Goal: Information Seeking & Learning: Learn about a topic

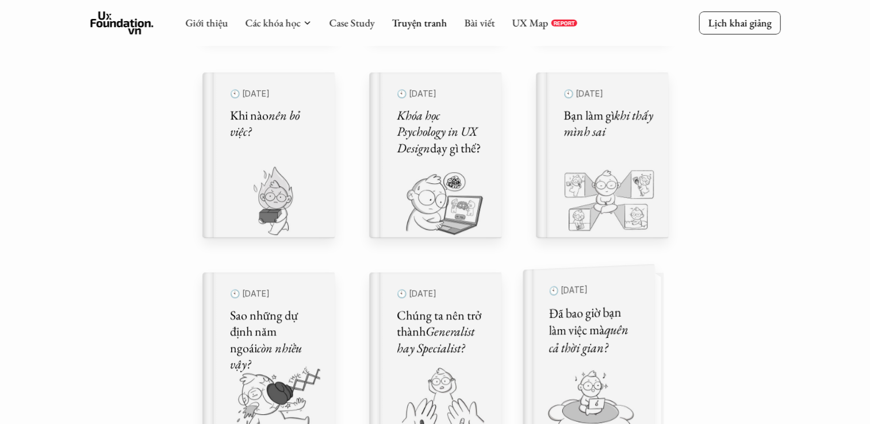
scroll to position [500, 0]
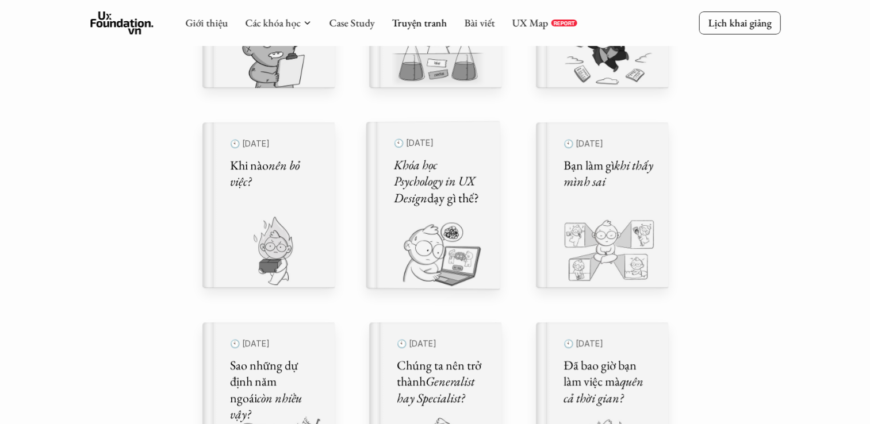
click at [494, 196] on div "🕙 [DATE] Khóa học Psychology in UX Design dạy gì thế?" at bounding box center [440, 205] width 120 height 169
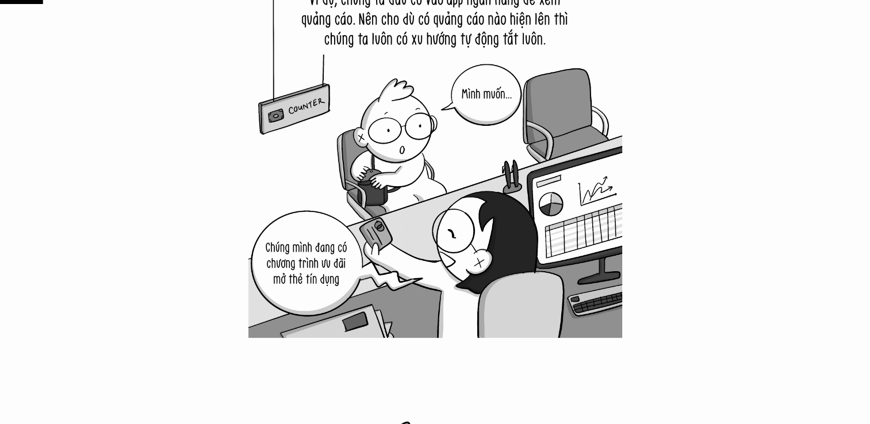
scroll to position [1035, 0]
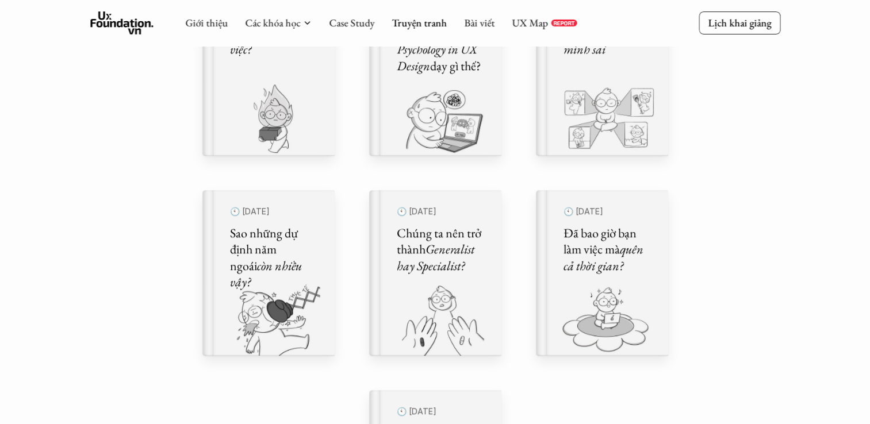
scroll to position [460, 0]
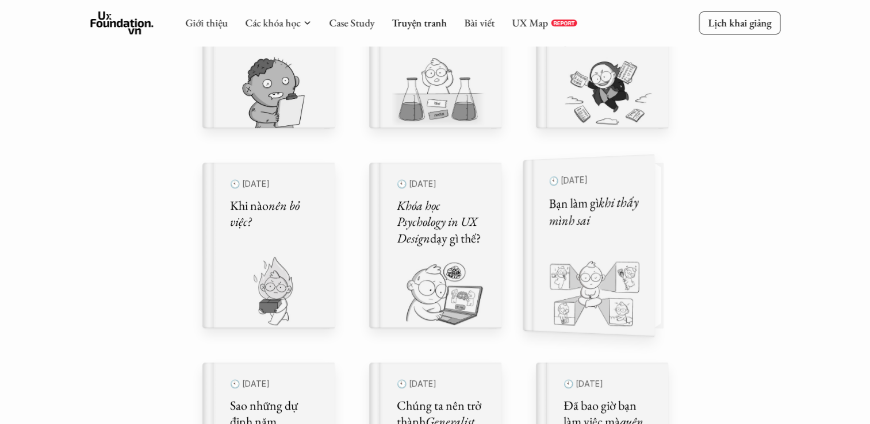
click at [590, 185] on p "🕙 [DATE]" at bounding box center [594, 180] width 91 height 20
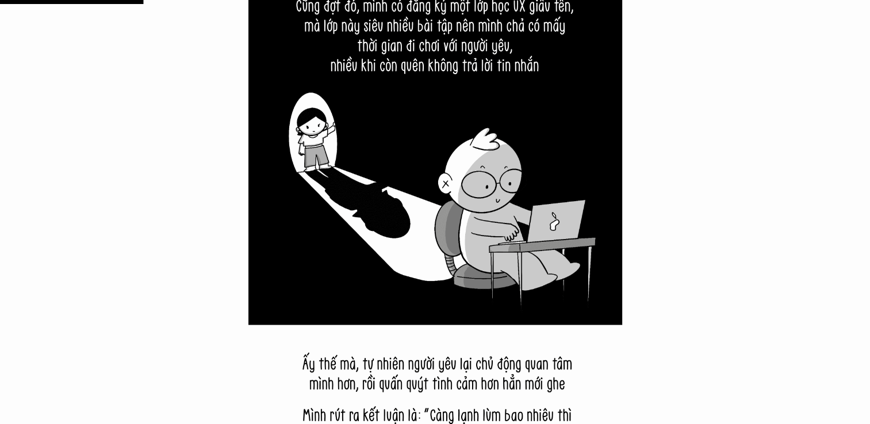
scroll to position [2876, 0]
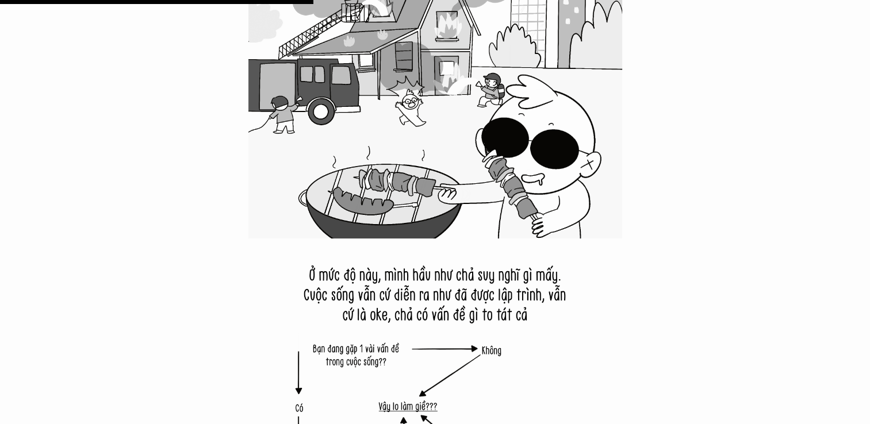
scroll to position [5867, 0]
